Goal: Information Seeking & Learning: Learn about a topic

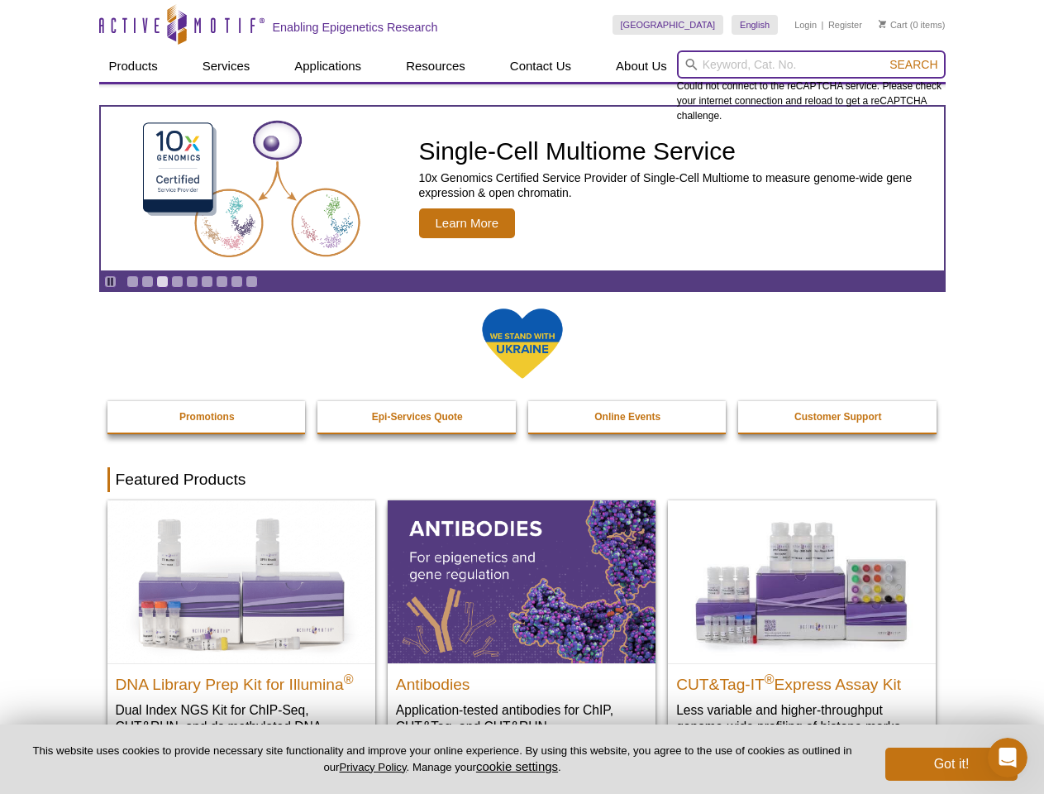
click at [811, 64] on input "search" at bounding box center [811, 64] width 269 height 28
click at [913, 64] on span "Search" at bounding box center [913, 64] width 48 height 13
click at [110, 281] on icon "Pause" at bounding box center [110, 281] width 11 height 11
click at [132, 281] on link "Go to slide 1" at bounding box center [132, 281] width 12 height 12
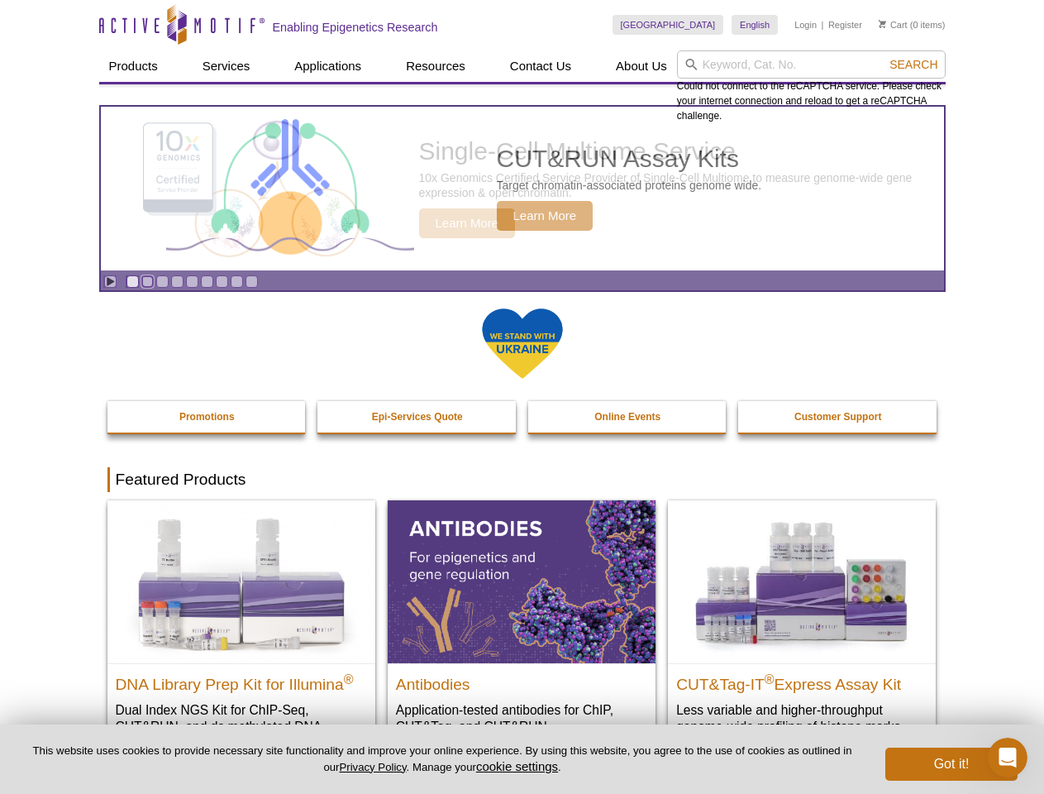
click at [147, 281] on link "Go to slide 2" at bounding box center [147, 281] width 12 height 12
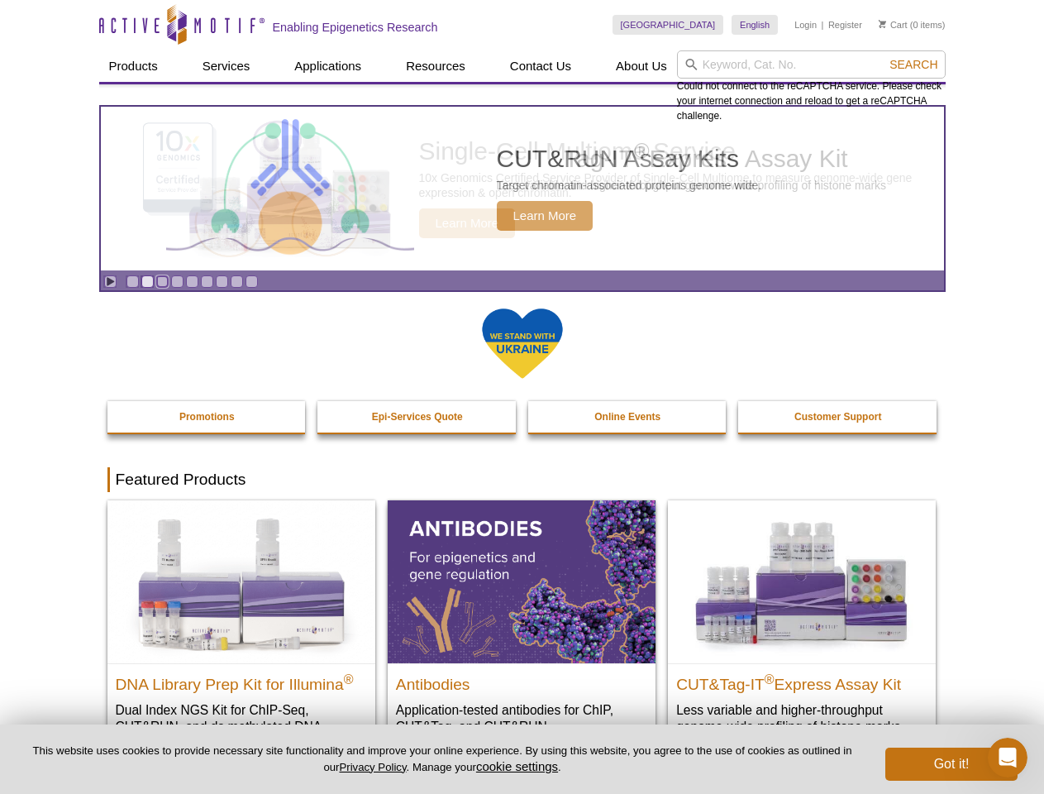
click at [162, 281] on link "Go to slide 3" at bounding box center [162, 281] width 12 height 12
